Goal: Transaction & Acquisition: Purchase product/service

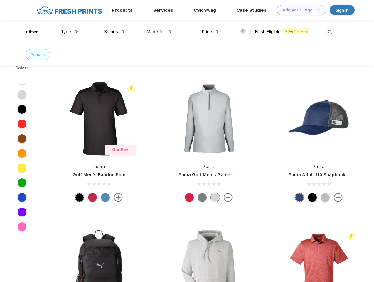
scroll to position [0, 0]
click at [299, 10] on link "Add your Logo Design Tool" at bounding box center [301, 10] width 48 height 10
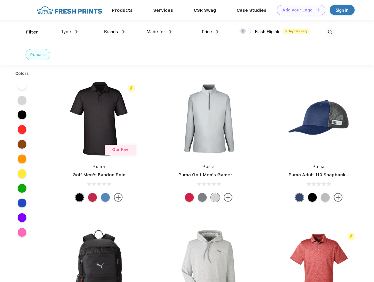
click at [0, 0] on div "Design Tool" at bounding box center [0, 0] width 0 height 0
click at [315, 10] on link "Add your Logo Design Tool" at bounding box center [301, 10] width 48 height 10
click at [28, 32] on div "Filter" at bounding box center [32, 32] width 12 height 7
click at [69, 32] on span "Type" at bounding box center [66, 31] width 10 height 5
click at [114, 32] on span "Brands" at bounding box center [111, 31] width 14 height 5
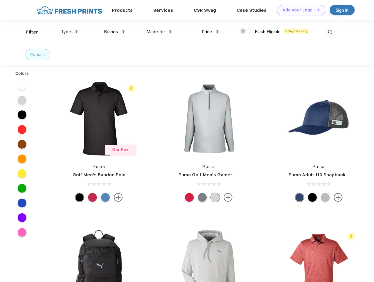
click at [159, 32] on span "Made for" at bounding box center [155, 31] width 18 height 5
click at [210, 32] on span "Price" at bounding box center [207, 31] width 10 height 5
click at [245, 31] on div at bounding box center [244, 31] width 11 height 6
click at [243, 31] on input "checkbox" at bounding box center [241, 30] width 4 height 4
click at [330, 32] on img at bounding box center [330, 32] width 10 height 10
